Goal: Task Accomplishment & Management: Use online tool/utility

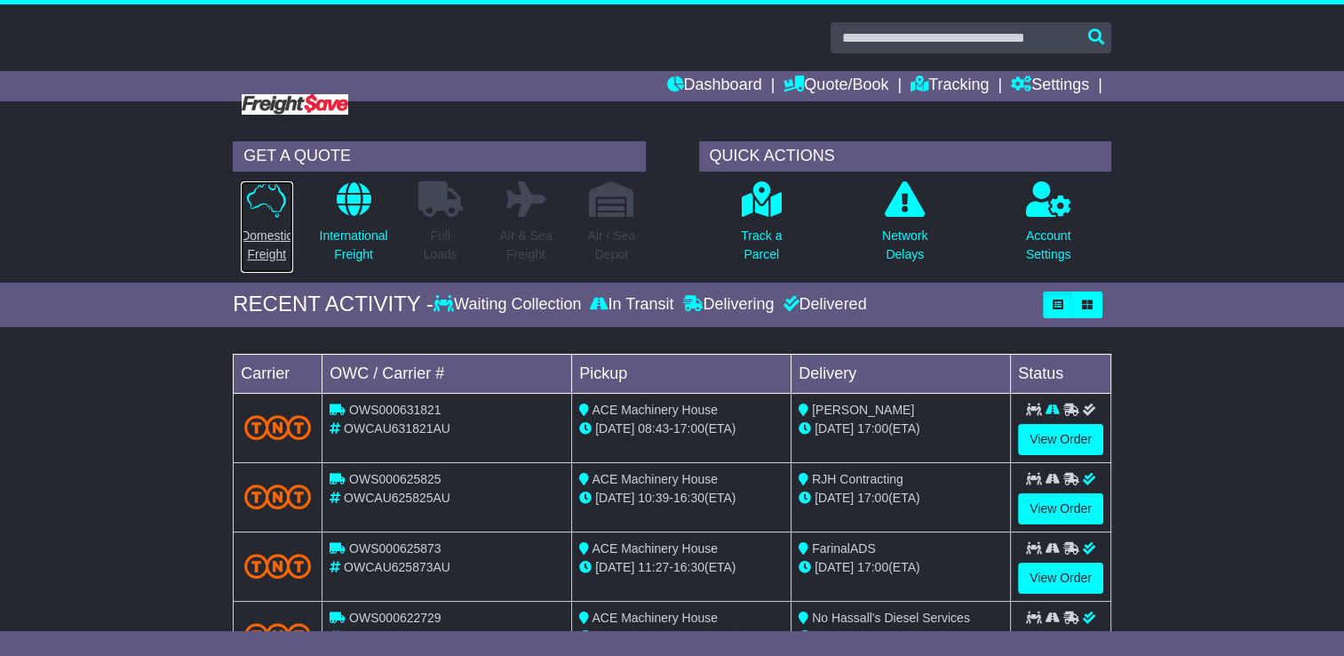
click at [251, 236] on p "Domestic Freight" at bounding box center [267, 245] width 52 height 37
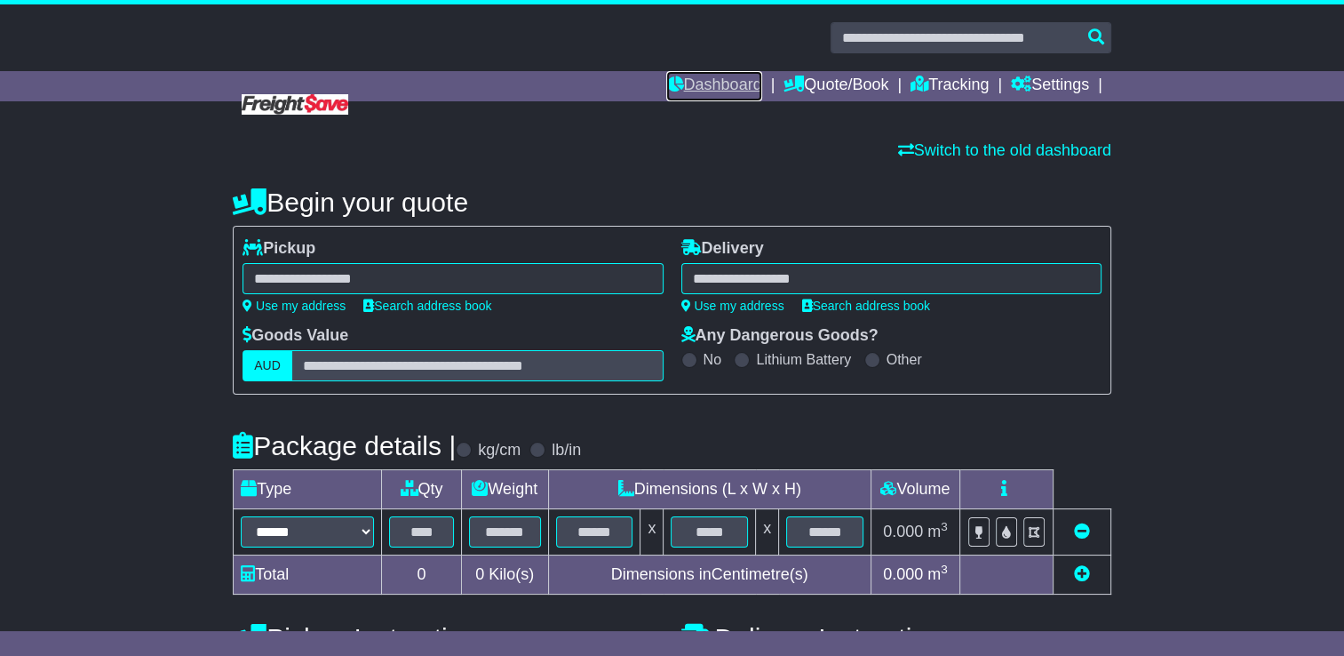
click at [699, 84] on link "Dashboard" at bounding box center [713, 86] width 95 height 30
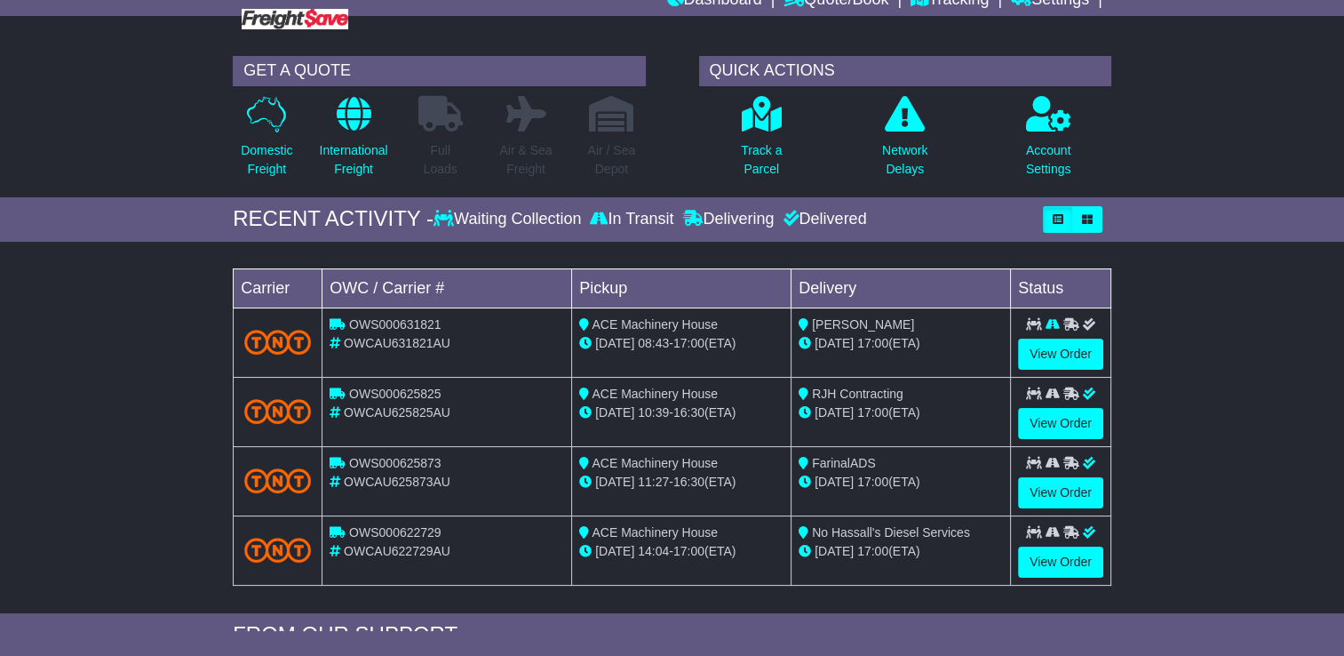
scroll to position [178, 0]
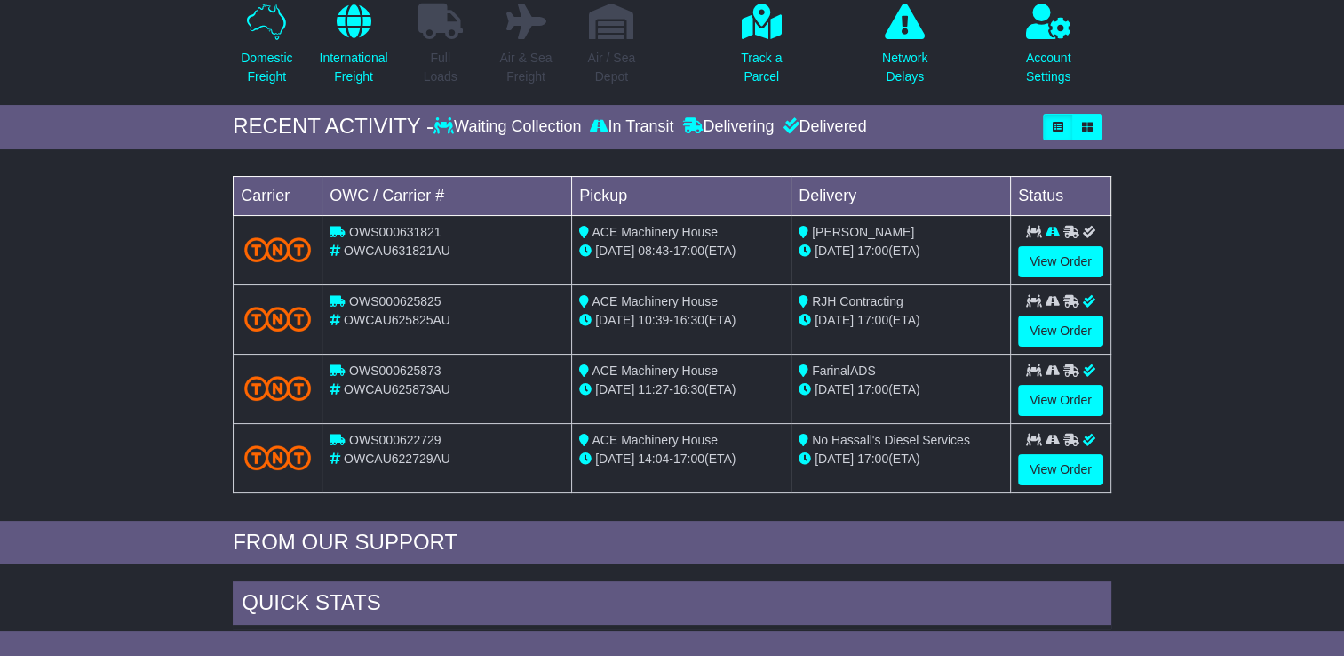
click at [834, 296] on span "RJH Contracting" at bounding box center [858, 301] width 92 height 14
click at [833, 369] on span "FarinalADS" at bounding box center [844, 370] width 64 height 14
click at [842, 433] on span "No Hassall's Diesel Services" at bounding box center [891, 440] width 158 height 14
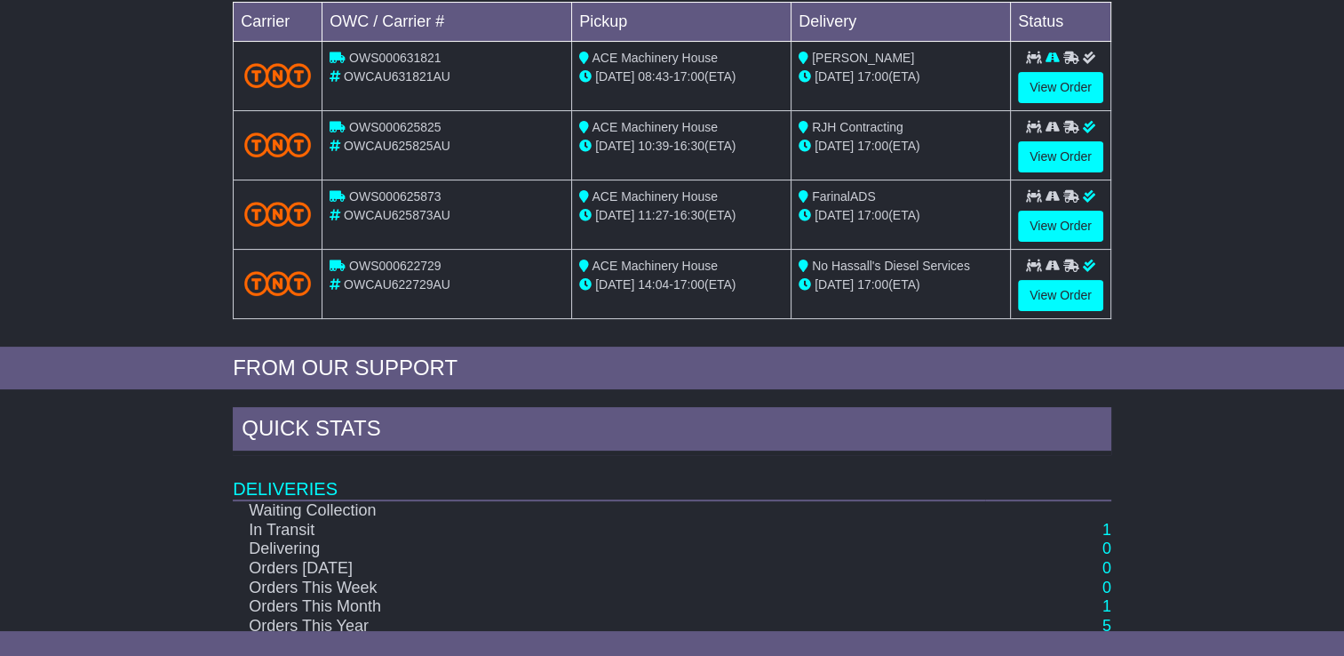
scroll to position [355, 0]
